Goal: Information Seeking & Learning: Find specific page/section

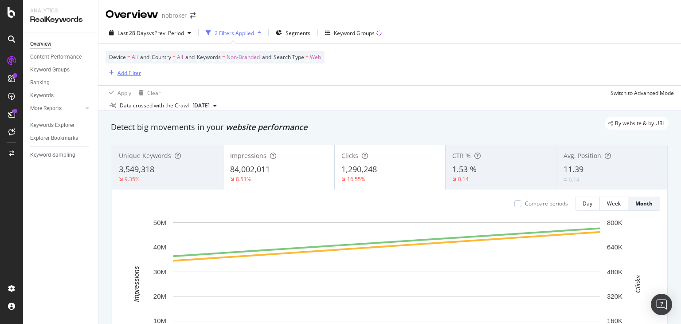
click at [128, 72] on div "Add Filter" at bounding box center [130, 73] width 24 height 8
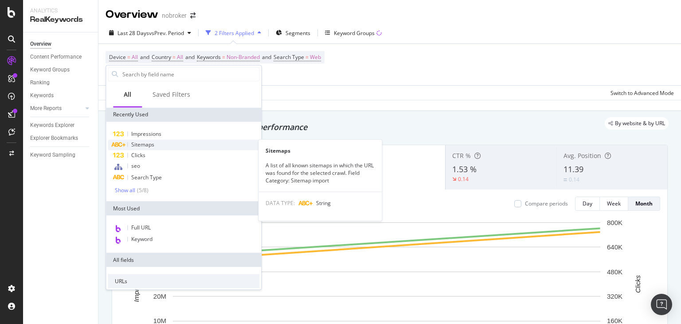
click at [143, 144] on span "Sitemaps" at bounding box center [142, 145] width 23 height 8
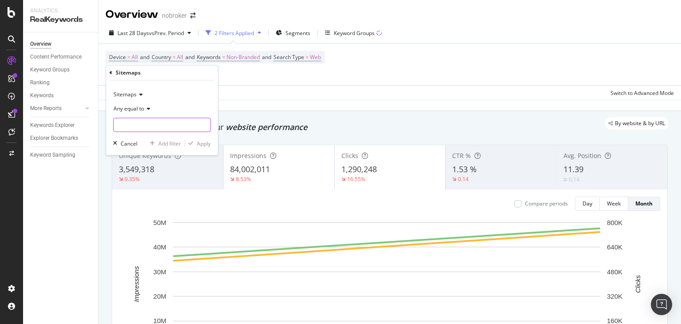
click at [128, 122] on input "text" at bounding box center [162, 125] width 97 height 14
click at [180, 136] on span "[URL][DOMAIN_NAME]" at bounding box center [151, 137] width 70 height 8
type input "[URL][DOMAIN_NAME]"
click at [197, 141] on div "Apply" at bounding box center [204, 144] width 14 height 8
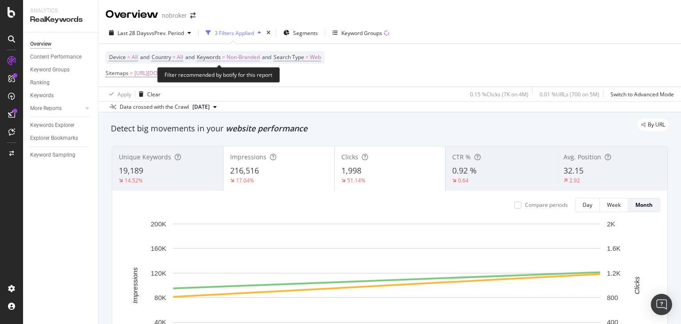
click at [252, 57] on span "Non-Branded" at bounding box center [243, 57] width 33 height 12
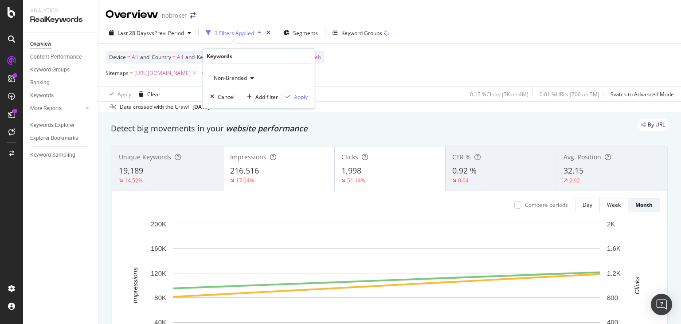
click at [238, 80] on span "Non-Branded" at bounding box center [228, 78] width 37 height 8
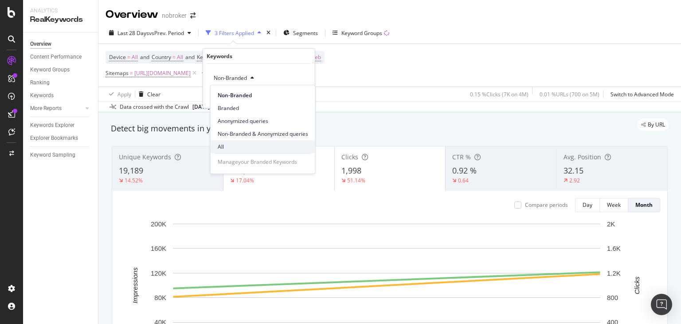
click at [230, 148] on span "All" at bounding box center [263, 147] width 90 height 8
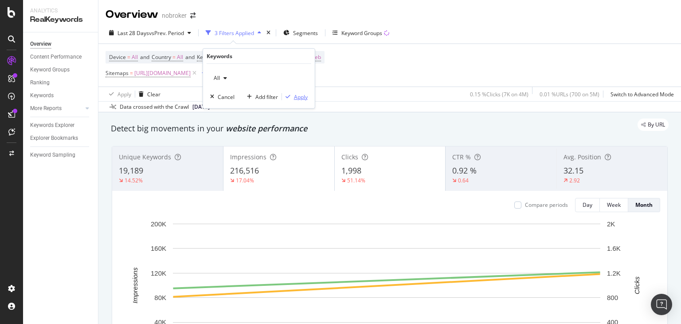
click at [302, 94] on div "Apply" at bounding box center [301, 97] width 14 height 8
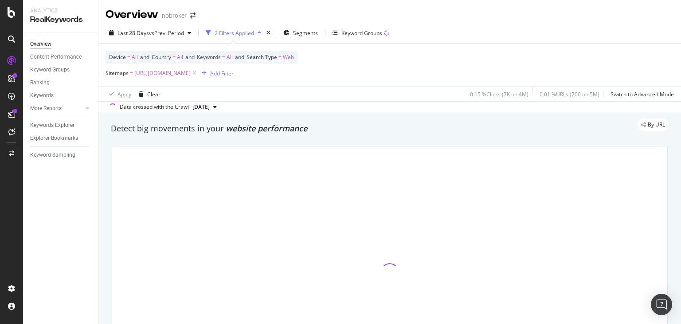
click at [681, 143] on div "Overview nobroker Last 28 Days vs Prev. Period 2 Filters Applied Segments Keywo…" at bounding box center [389, 162] width 583 height 324
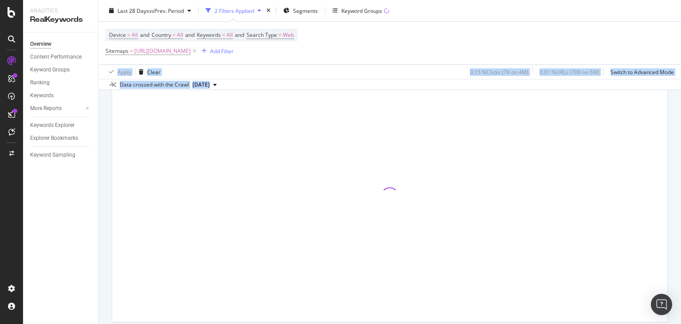
scroll to position [12, 0]
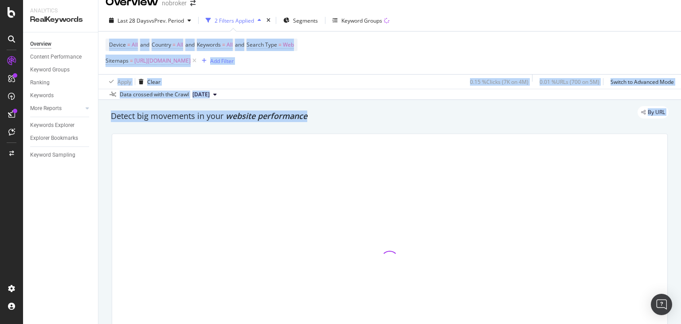
drag, startPoint x: 681, startPoint y: 60, endPoint x: 680, endPoint y: 18, distance: 42.2
click at [680, 18] on div "Overview nobroker Last 28 Days vs Prev. Period 2 Filters Applied Segments Keywo…" at bounding box center [389, 162] width 583 height 324
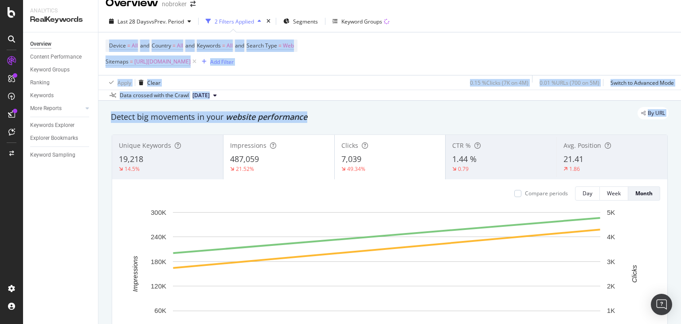
click at [294, 82] on div "Apply Clear 0.15 % Clicks ( 7K on 4M ) 0.01 % URLs ( 700 on 5M ) Switch to Adva…" at bounding box center [389, 82] width 583 height 15
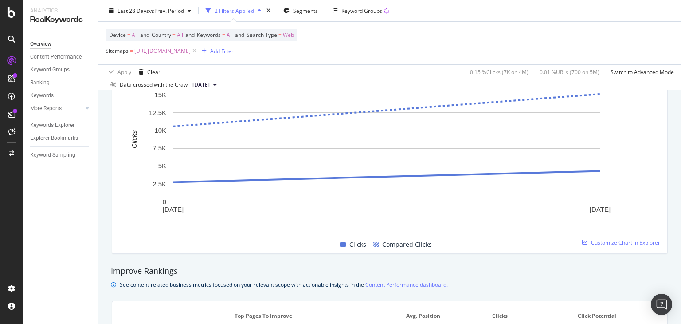
scroll to position [421, 0]
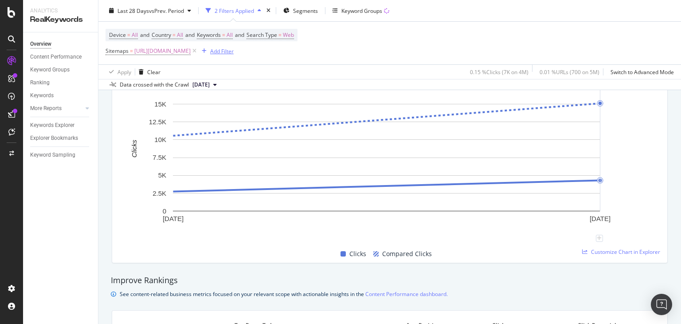
click at [234, 49] on div "Add Filter" at bounding box center [222, 51] width 24 height 8
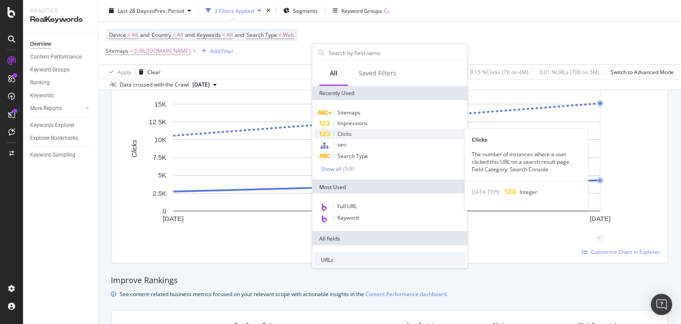
click at [349, 130] on span "Clicks" at bounding box center [345, 134] width 14 height 8
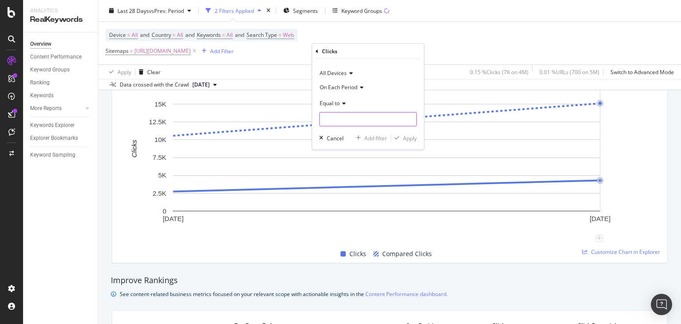
click at [335, 117] on input "number" at bounding box center [368, 119] width 98 height 14
type input "0"
click at [332, 82] on div "On Each Period" at bounding box center [368, 87] width 98 height 14
click at [342, 114] on span "On Current Period" at bounding box center [346, 117] width 45 height 8
click at [406, 141] on div "Apply" at bounding box center [410, 138] width 14 height 8
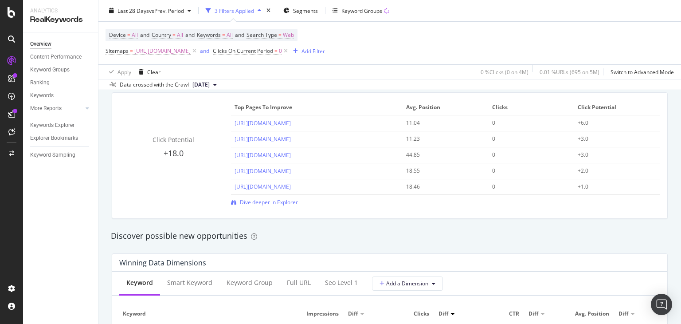
scroll to position [630, 0]
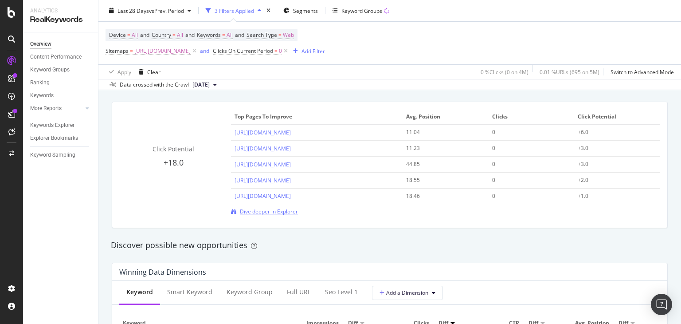
click at [276, 215] on span "Dive deeper in Explorer" at bounding box center [269, 212] width 58 height 8
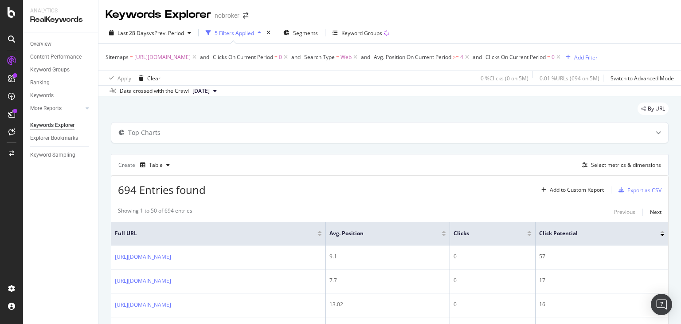
click at [598, 59] on div "Sitemaps = [URL][DOMAIN_NAME] and Clicks On Current Period = 0 and Search Type …" at bounding box center [352, 57] width 492 height 12
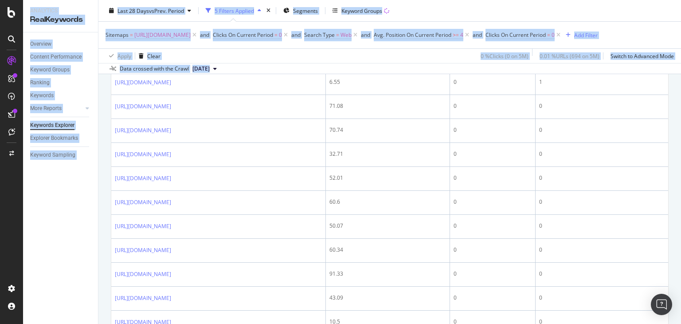
scroll to position [1186, 0]
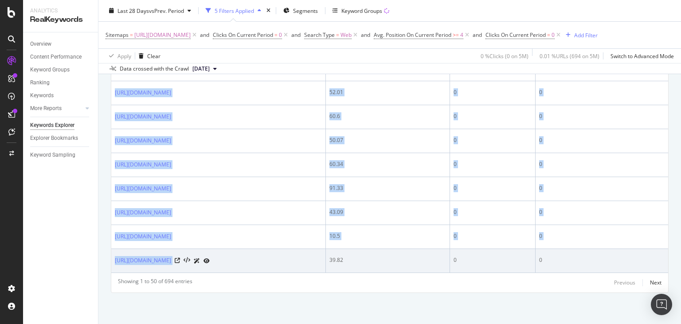
drag, startPoint x: 114, startPoint y: 100, endPoint x: 432, endPoint y: 262, distance: 356.9
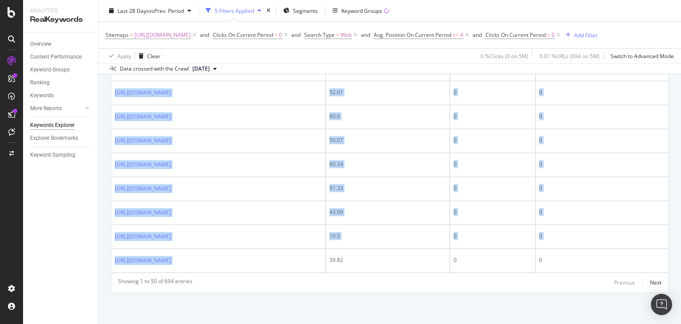
copy tbody "[URL][DOMAIN_NAME] 9.1 0 57 [URL][DOMAIN_NAME] 7.7 0 17 [URL][DOMAIN_NAME] 13.0…"
